Goal: Task Accomplishment & Management: Use online tool/utility

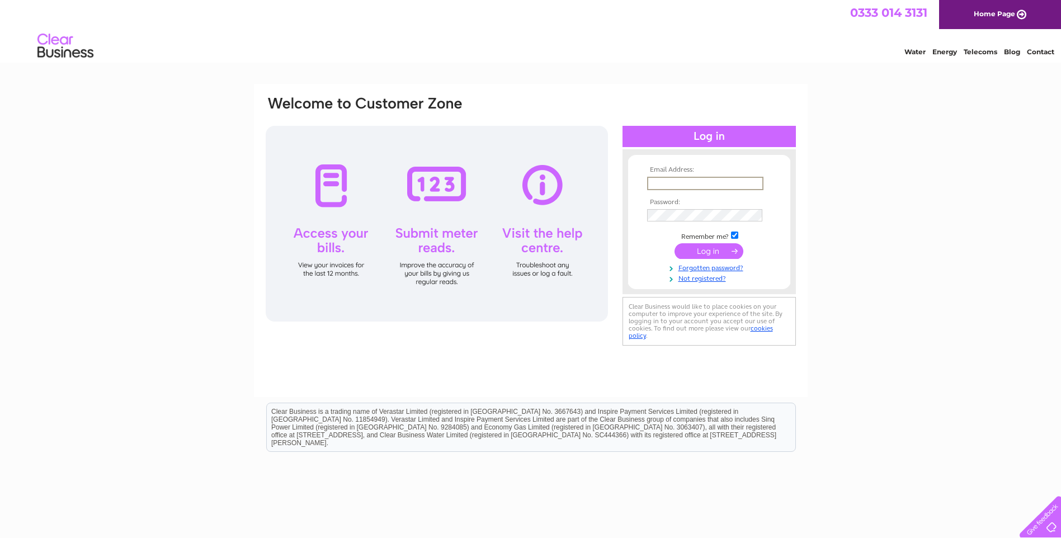
click at [700, 186] on input "text" at bounding box center [705, 183] width 116 height 13
type input "mary.peteranna@aocarchaeology.com"
click at [675, 243] on input "submit" at bounding box center [709, 251] width 69 height 16
click at [717, 257] on input "submit" at bounding box center [709, 251] width 69 height 16
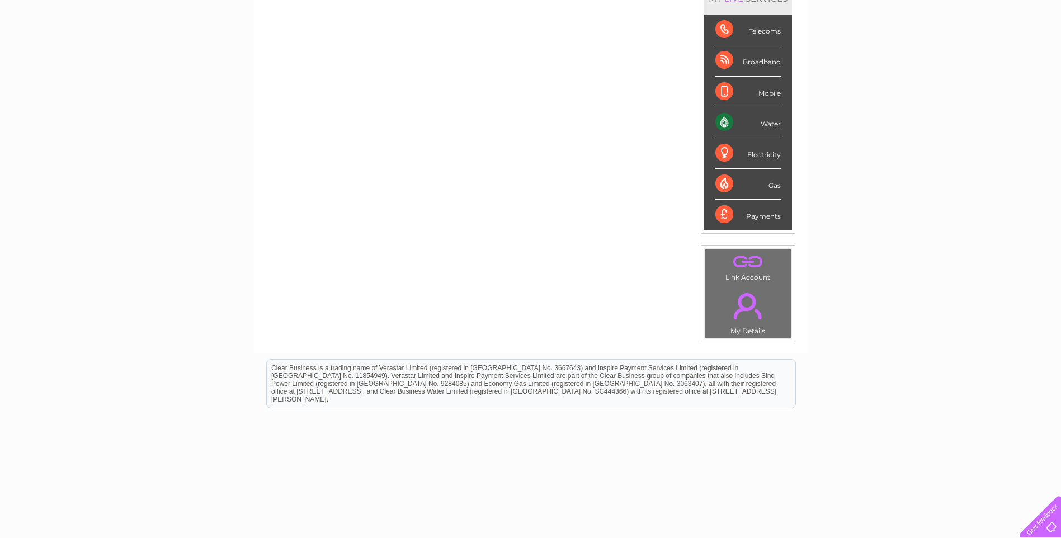
scroll to position [56, 0]
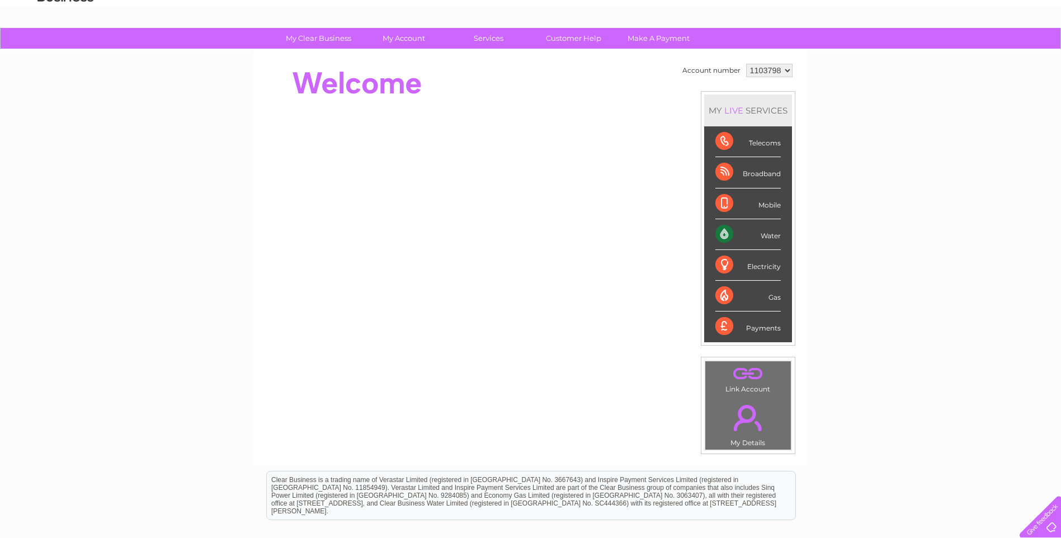
click at [718, 232] on div "Water" at bounding box center [748, 234] width 65 height 31
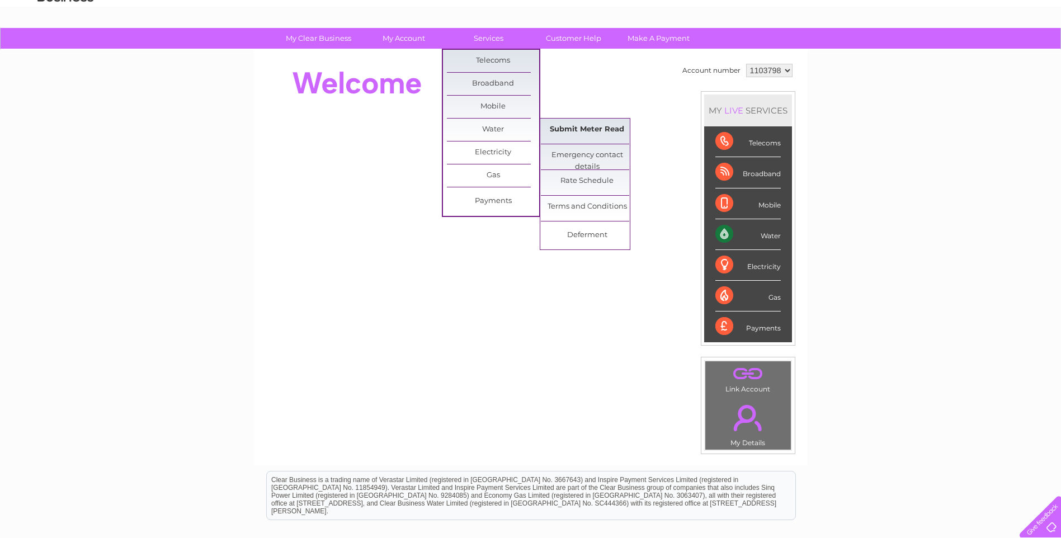
click at [575, 133] on link "Submit Meter Read" at bounding box center [587, 130] width 92 height 22
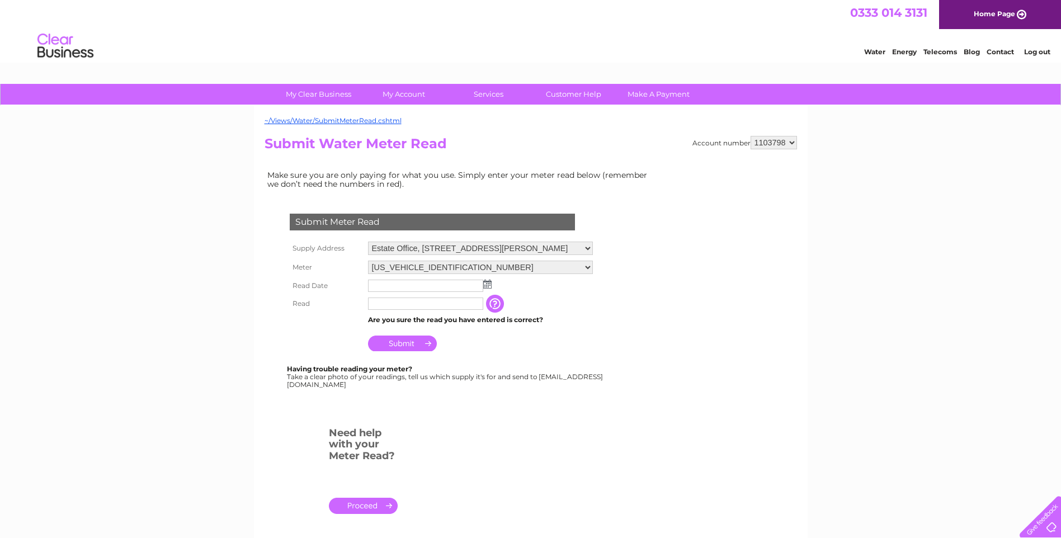
click at [490, 287] on img at bounding box center [487, 284] width 8 height 9
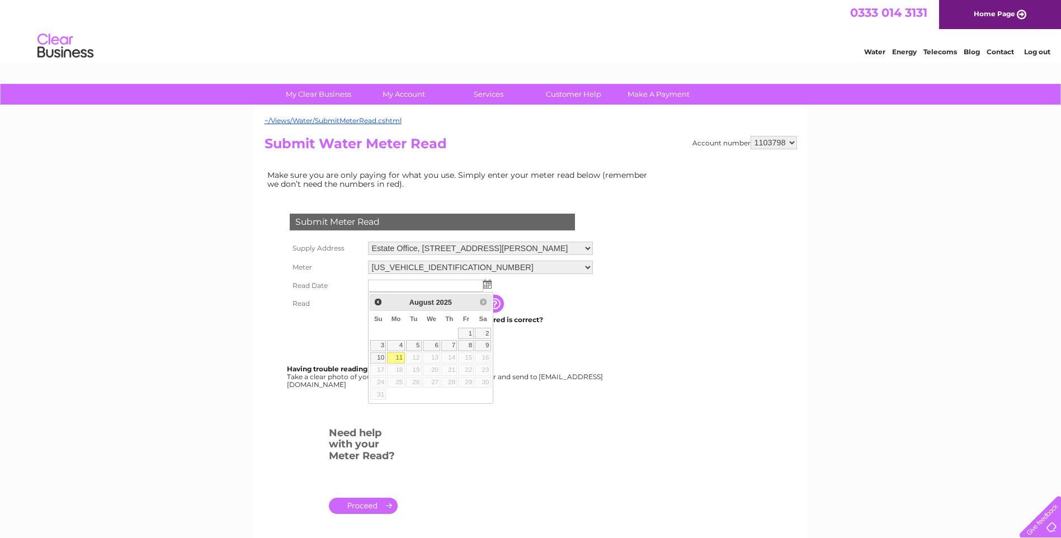
click at [397, 358] on link "11" at bounding box center [395, 357] width 17 height 11
type input "[DATE]"
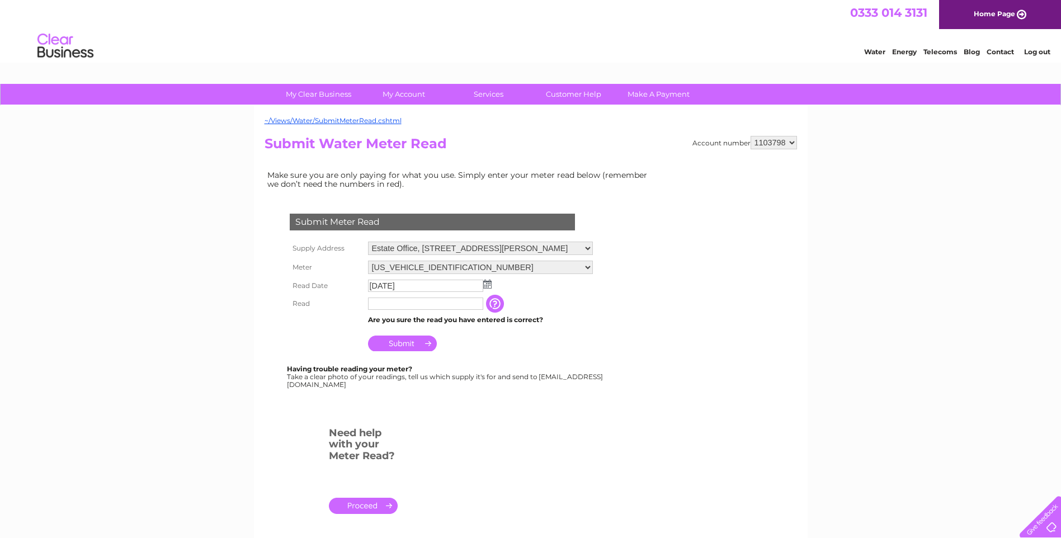
click at [412, 303] on input "text" at bounding box center [425, 304] width 115 height 12
click at [500, 304] on input "button" at bounding box center [496, 304] width 20 height 18
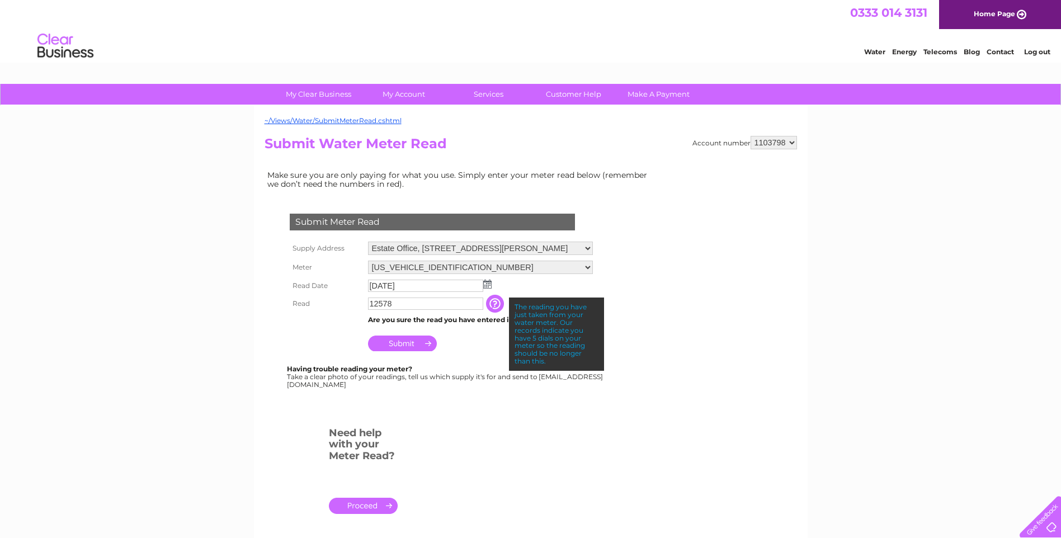
click at [478, 342] on td "Submit" at bounding box center [480, 340] width 231 height 27
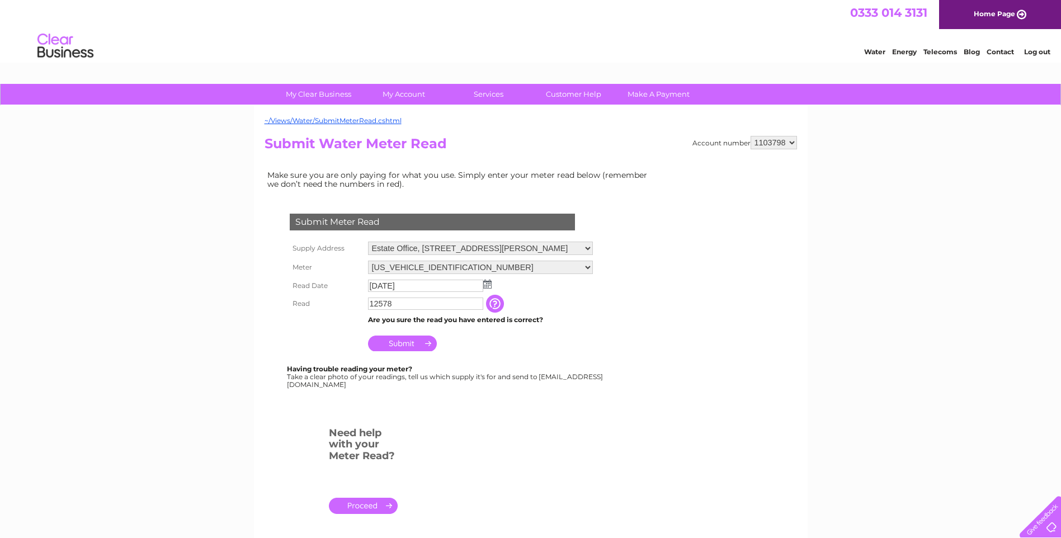
click at [402, 345] on input "Submit" at bounding box center [402, 344] width 69 height 16
click at [414, 303] on input "12578" at bounding box center [425, 304] width 115 height 12
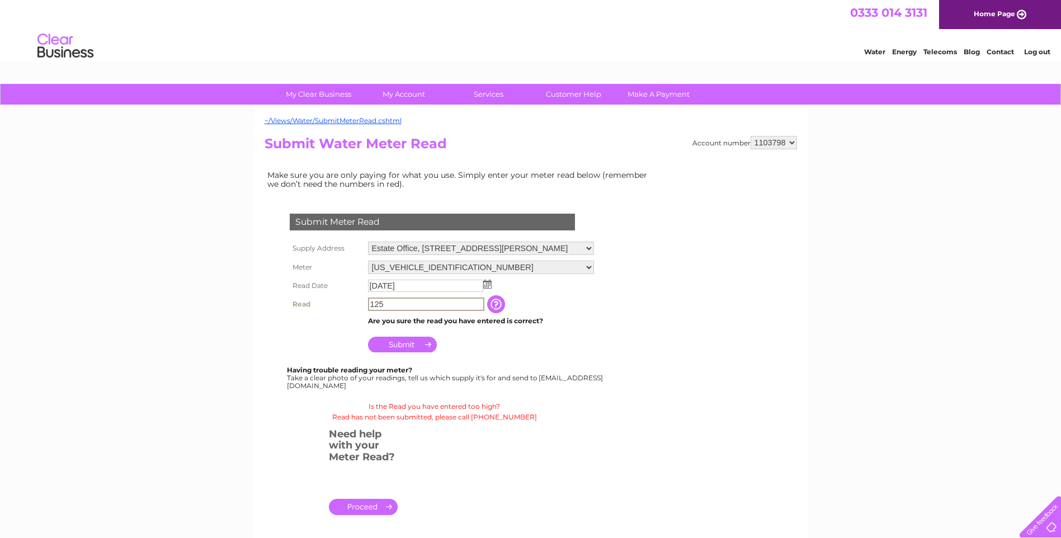
type input "125"
click at [396, 348] on input "Submit" at bounding box center [402, 345] width 69 height 16
